Goal: Contribute content

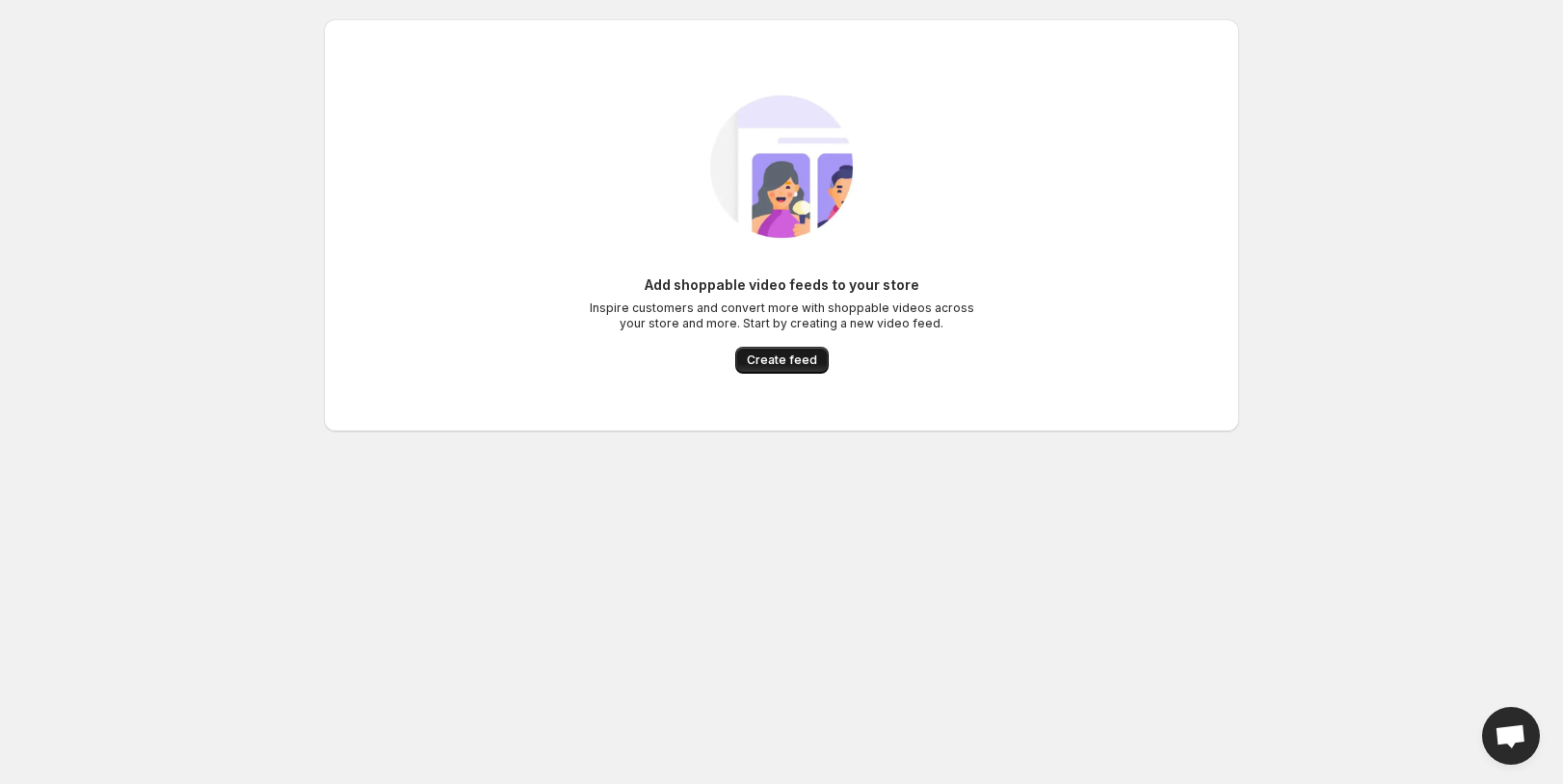
click at [753, 371] on button "Create feed" at bounding box center [782, 361] width 94 height 27
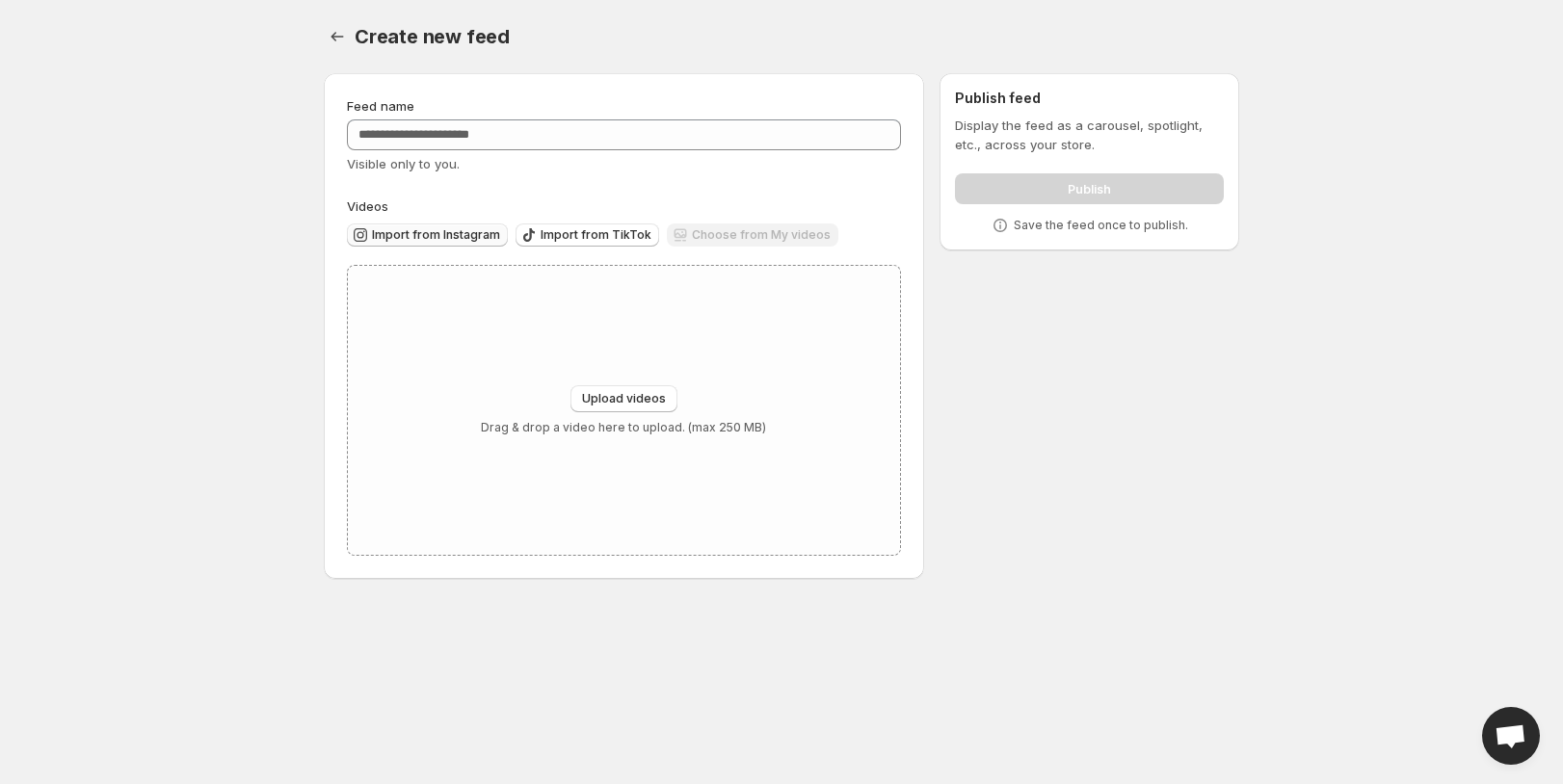
click at [470, 234] on span "Import from Instagram" at bounding box center [436, 235] width 128 height 15
